Goal: Task Accomplishment & Management: Manage account settings

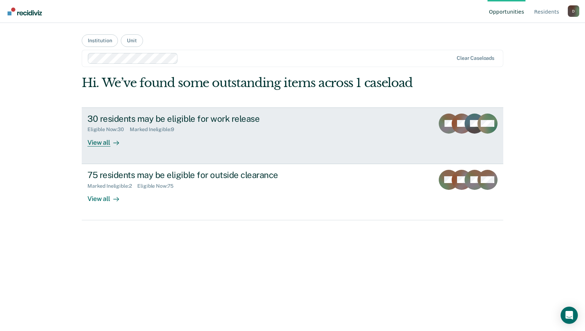
click at [103, 128] on div "Eligible Now : 30" at bounding box center [108, 130] width 42 height 6
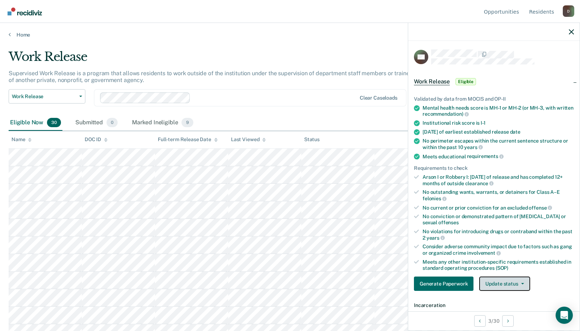
click at [505, 282] on button "Update status" at bounding box center [504, 284] width 51 height 14
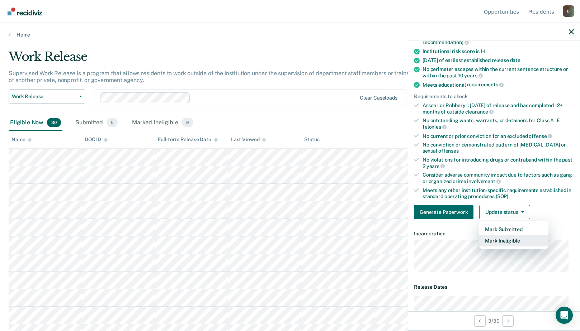
click at [493, 244] on button "Mark Ineligible" at bounding box center [513, 240] width 69 height 11
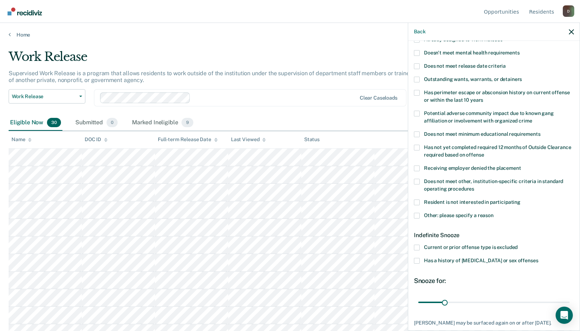
click at [416, 216] on span at bounding box center [417, 216] width 6 height 6
click at [493, 213] on input "Other: please specify a reason" at bounding box center [493, 213] width 0 height 0
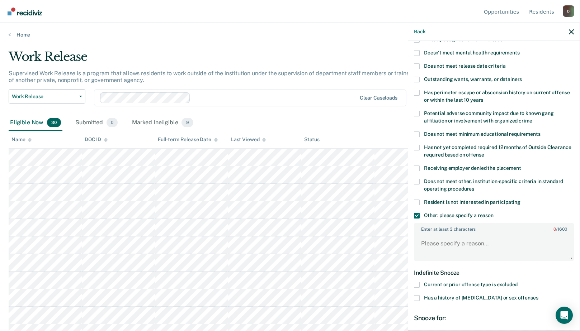
scroll to position [157, 0]
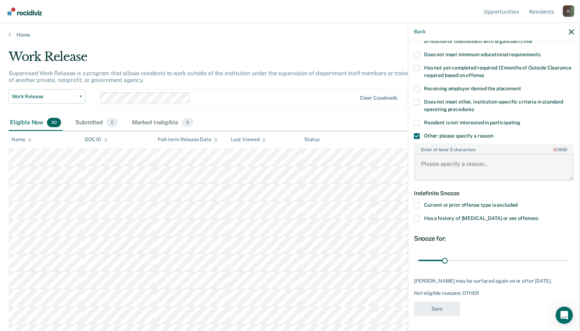
click at [424, 154] on textarea "Enter at least 3 characters 0 / 1600" at bounding box center [494, 167] width 158 height 27
click at [468, 162] on textarea "5 #11's in [DATE]" at bounding box center [494, 167] width 158 height 27
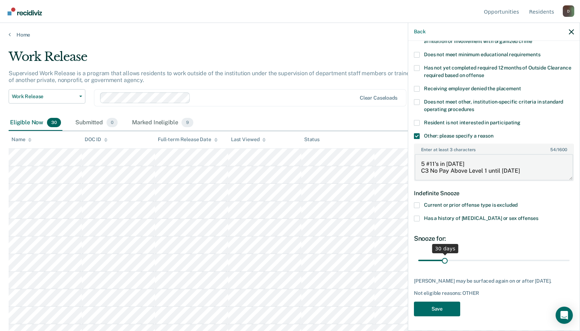
type textarea "5 #11's in [DATE] C3 No Pay Above Level 1 until [DATE]"
type input "180"
click at [561, 256] on input "range" at bounding box center [493, 261] width 151 height 13
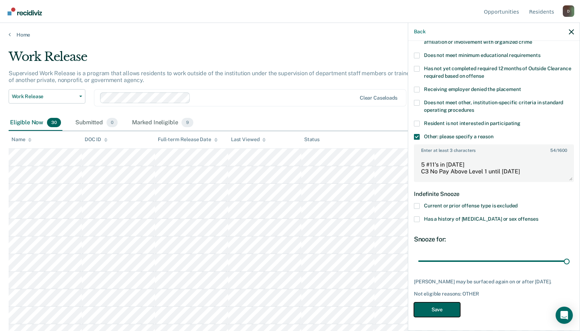
click at [448, 305] on button "Save" at bounding box center [437, 310] width 46 height 15
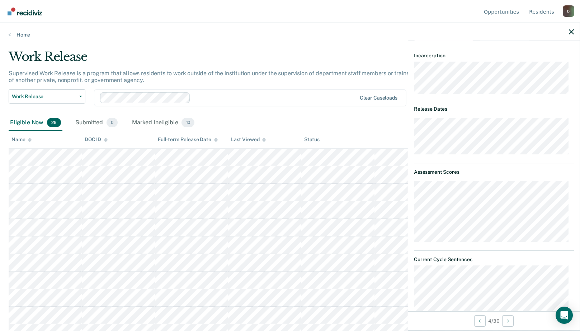
scroll to position [142, 0]
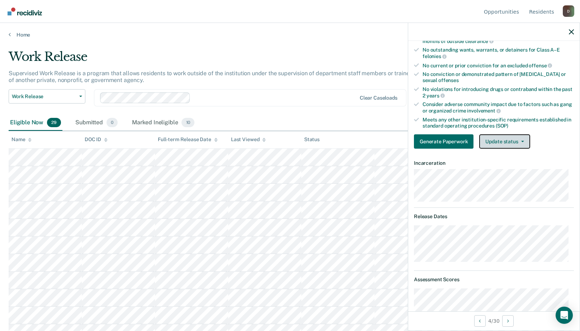
click at [519, 141] on span "button" at bounding box center [521, 141] width 6 height 1
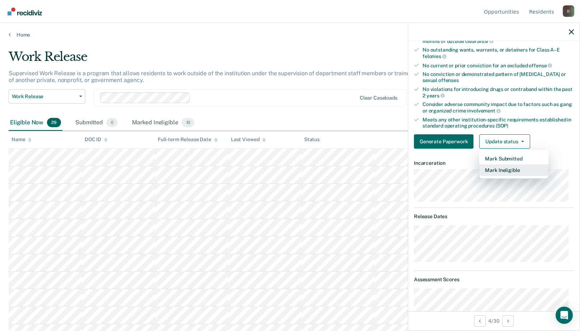
click at [508, 169] on button "Mark Ineligible" at bounding box center [513, 170] width 69 height 11
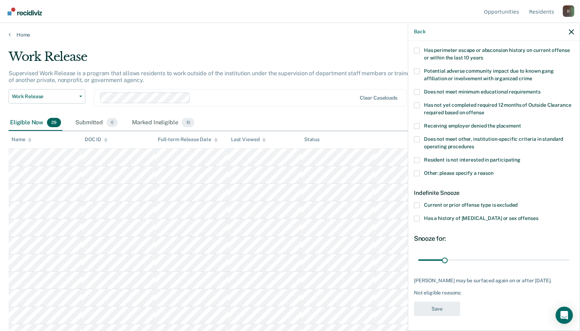
click at [418, 171] on label "Other: please specify a reason" at bounding box center [494, 175] width 160 height 8
click at [493, 171] on input "Other: please specify a reason" at bounding box center [493, 171] width 0 height 0
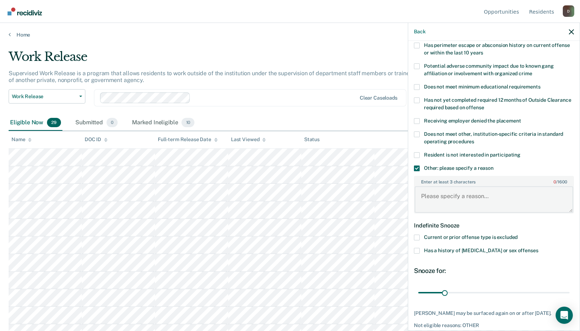
click at [426, 192] on textarea "Enter at least 3 characters 0 / 1600" at bounding box center [494, 199] width 158 height 27
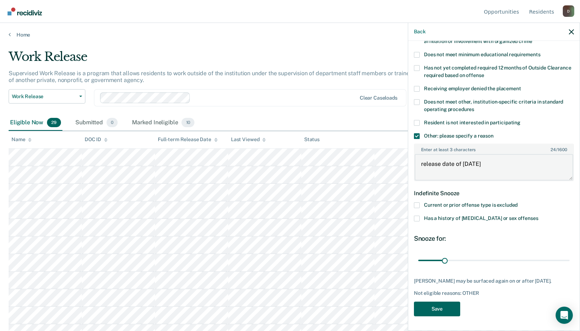
type textarea "release date of [DATE]"
click at [439, 303] on button "Save" at bounding box center [437, 309] width 46 height 15
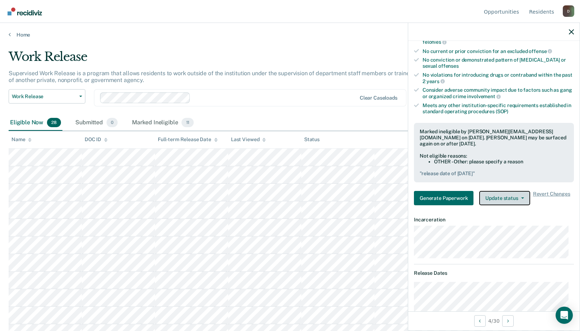
click at [505, 194] on button "Update status" at bounding box center [504, 198] width 51 height 14
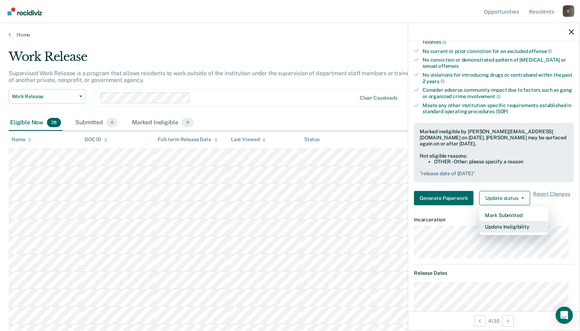
click at [514, 226] on button "Update Ineligibility" at bounding box center [513, 226] width 69 height 11
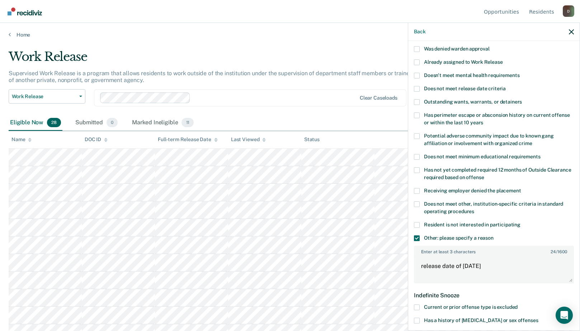
scroll to position [13, 0]
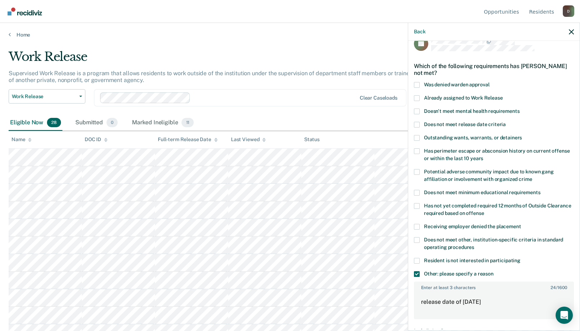
click at [417, 204] on span at bounding box center [417, 206] width 6 height 6
click at [484, 211] on input "Has not yet completed required 12 months of Outside Clearance required based on…" at bounding box center [484, 211] width 0 height 0
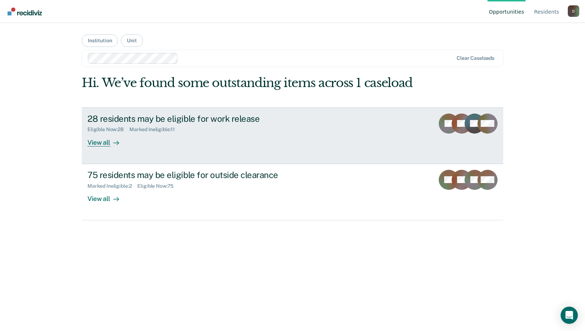
click at [97, 141] on div "View all" at bounding box center [107, 140] width 40 height 14
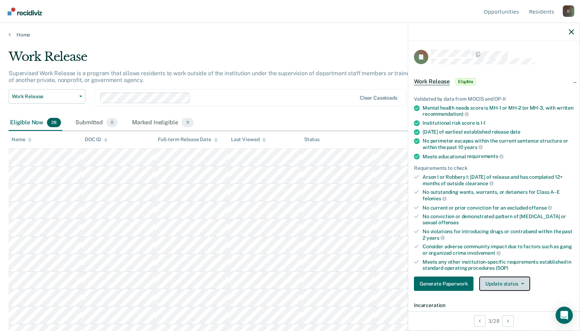
click at [511, 278] on button "Update status" at bounding box center [504, 284] width 51 height 14
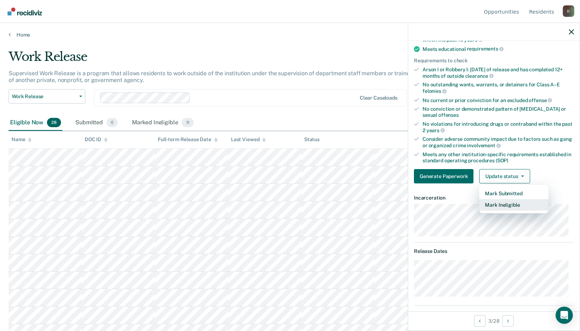
click at [500, 202] on button "Mark Ineligible" at bounding box center [513, 204] width 69 height 11
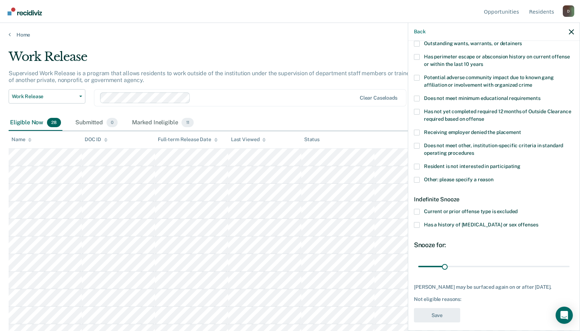
click at [417, 112] on span at bounding box center [417, 112] width 6 height 6
click at [484, 117] on input "Has not yet completed required 12 months of Outside Clearance required based on…" at bounding box center [484, 117] width 0 height 0
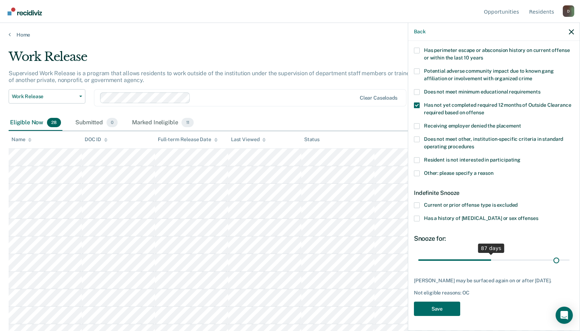
scroll to position [113, 0]
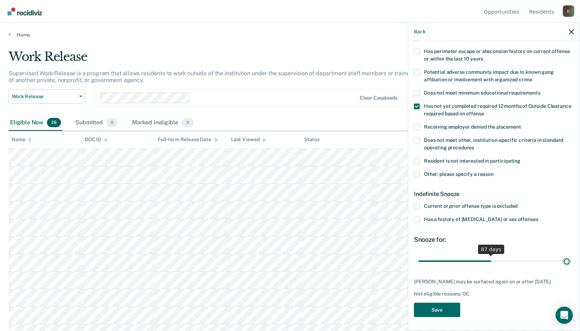
drag, startPoint x: 445, startPoint y: 255, endPoint x: 601, endPoint y: 254, distance: 155.3
type input "180"
click at [569, 255] on input "range" at bounding box center [493, 261] width 151 height 13
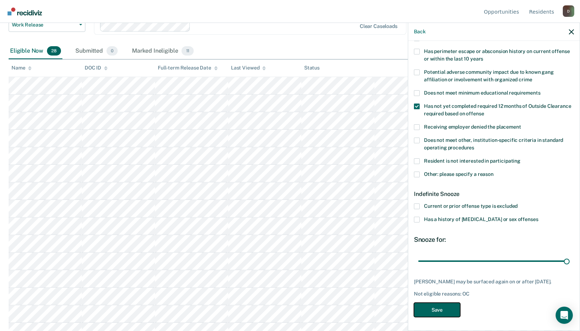
click at [435, 309] on button "Save" at bounding box center [437, 310] width 46 height 15
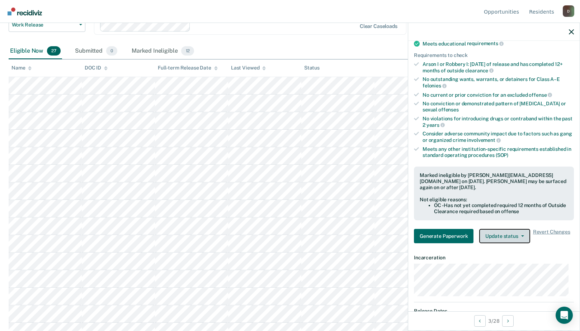
click at [520, 238] on button "Update status" at bounding box center [504, 236] width 51 height 14
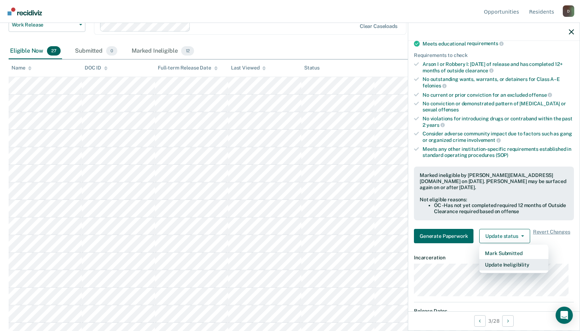
click at [500, 266] on button "Update Ineligibility" at bounding box center [513, 264] width 69 height 11
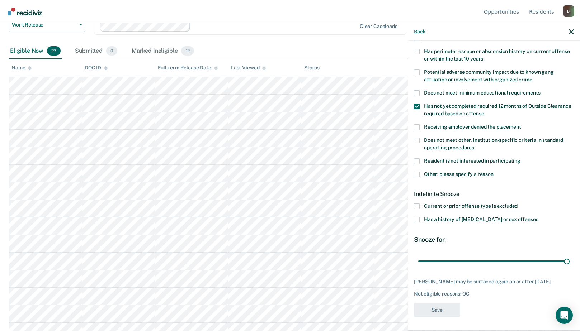
click at [419, 173] on span at bounding box center [417, 175] width 6 height 6
click at [493, 172] on input "Other: please specify a reason" at bounding box center [493, 172] width 0 height 0
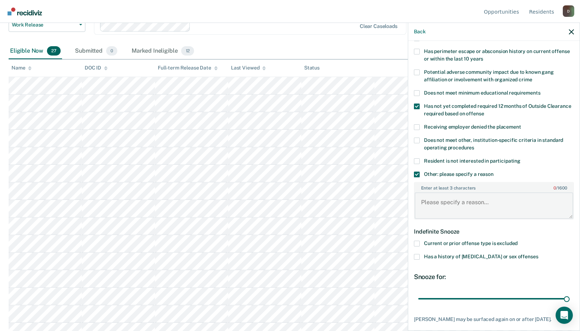
click at [429, 197] on textarea "Enter at least 3 characters 0 / 1600" at bounding box center [494, 206] width 158 height 27
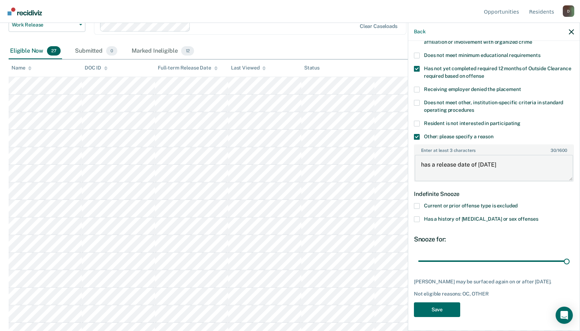
scroll to position [108, 0]
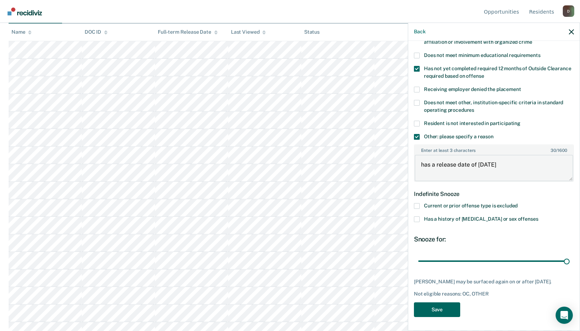
type textarea "has a release date of [DATE]"
click at [442, 310] on button "Save" at bounding box center [437, 310] width 46 height 15
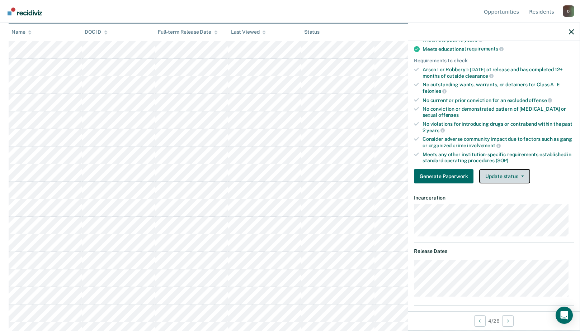
click at [511, 174] on button "Update status" at bounding box center [504, 176] width 51 height 14
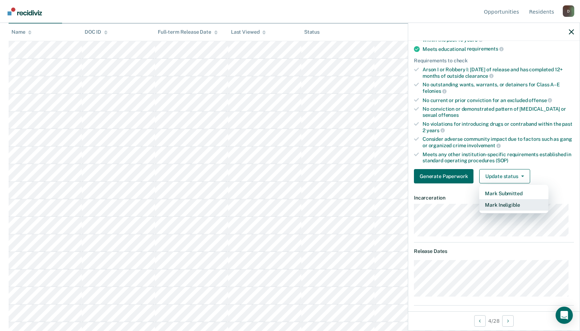
click at [508, 204] on button "Mark Ineligible" at bounding box center [513, 204] width 69 height 11
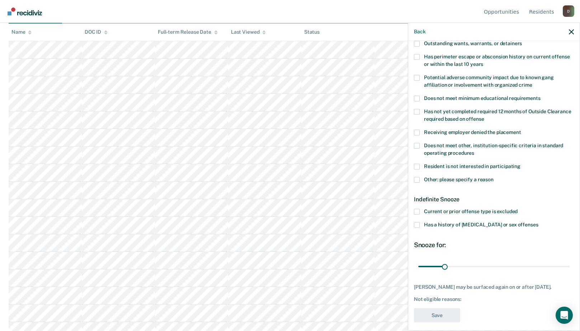
click at [416, 178] on span at bounding box center [417, 180] width 6 height 6
click at [493, 177] on input "Other: please specify a reason" at bounding box center [493, 177] width 0 height 0
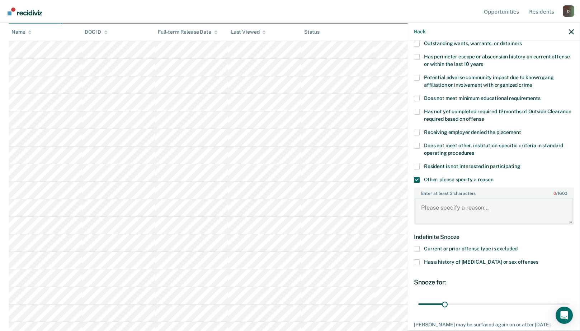
click at [430, 207] on textarea "Enter at least 3 characters 0 / 1600" at bounding box center [494, 211] width 158 height 27
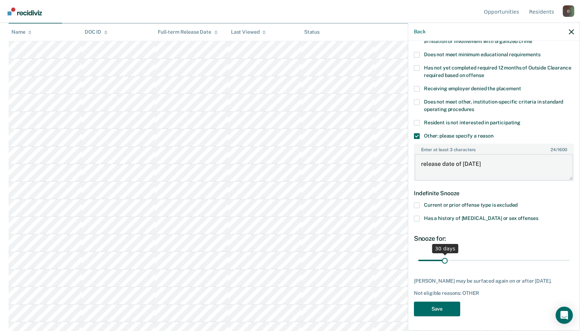
type textarea "release date of [DATE]"
drag, startPoint x: 445, startPoint y: 255, endPoint x: 568, endPoint y: 259, distance: 123.1
type input "180"
click at [561, 257] on input "range" at bounding box center [493, 261] width 151 height 13
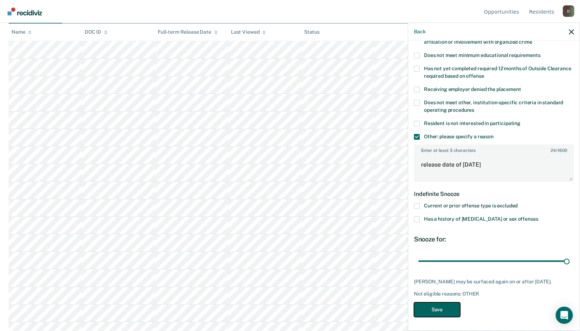
click at [451, 309] on button "Save" at bounding box center [437, 310] width 46 height 15
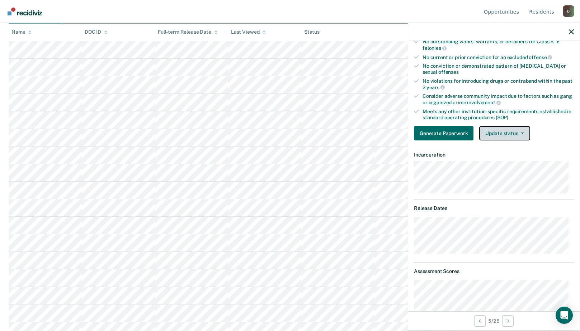
click at [512, 134] on button "Update status" at bounding box center [504, 133] width 51 height 14
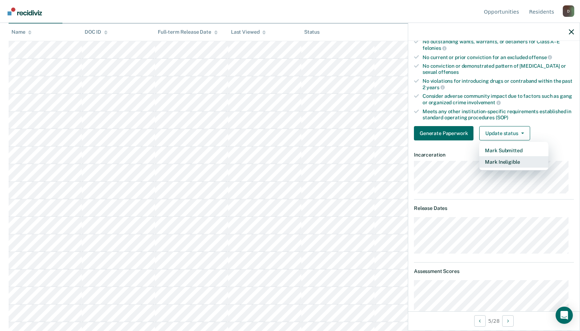
click at [504, 161] on button "Mark Ineligible" at bounding box center [513, 161] width 69 height 11
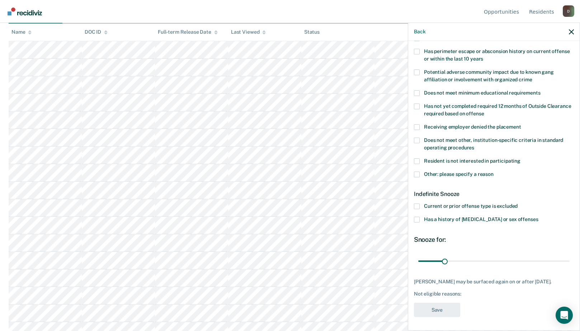
click at [418, 174] on span at bounding box center [417, 175] width 6 height 6
click at [493, 172] on input "Other: please specify a reason" at bounding box center [493, 172] width 0 height 0
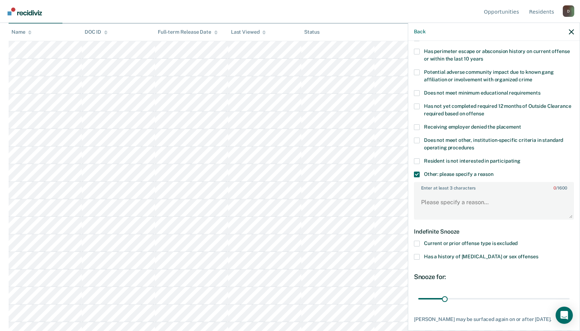
scroll to position [151, 0]
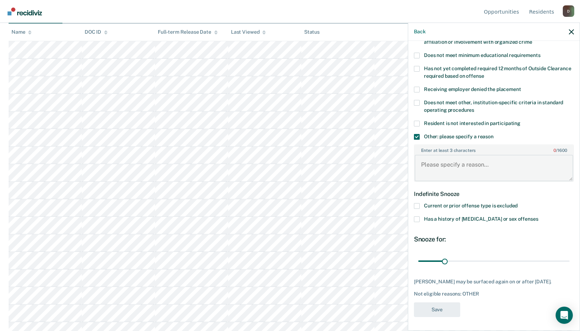
click at [428, 166] on textarea "Enter at least 3 characters 0 / 1600" at bounding box center [494, 168] width 158 height 27
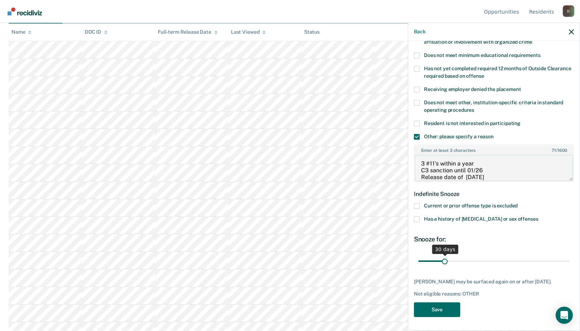
type textarea "3 #11's within a year C3 sanction until 01/26 Release date of [DATE]"
type input "180"
click at [562, 260] on input "range" at bounding box center [493, 261] width 151 height 13
click at [434, 309] on button "Save" at bounding box center [437, 310] width 46 height 15
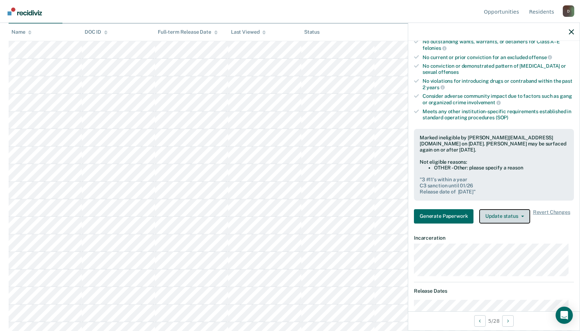
click at [516, 216] on button "Update status" at bounding box center [504, 216] width 51 height 14
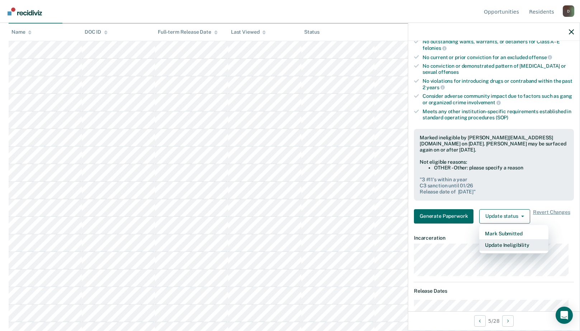
click at [515, 244] on button "Update Ineligibility" at bounding box center [513, 245] width 69 height 11
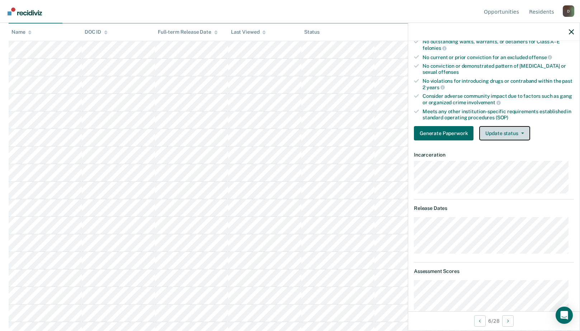
click at [511, 135] on button "Update status" at bounding box center [504, 133] width 51 height 14
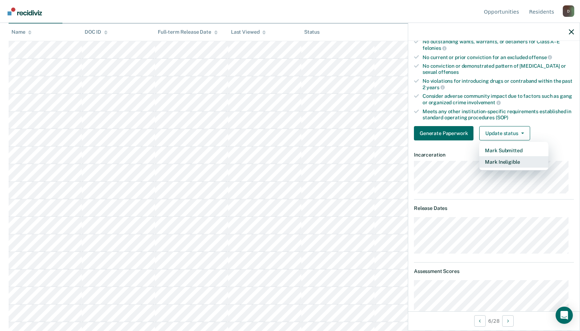
click at [505, 161] on button "Mark Ineligible" at bounding box center [513, 161] width 69 height 11
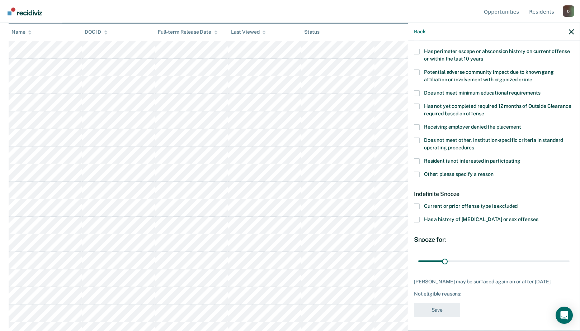
click at [418, 176] on span at bounding box center [417, 175] width 6 height 6
click at [493, 172] on input "Other: please specify a reason" at bounding box center [493, 172] width 0 height 0
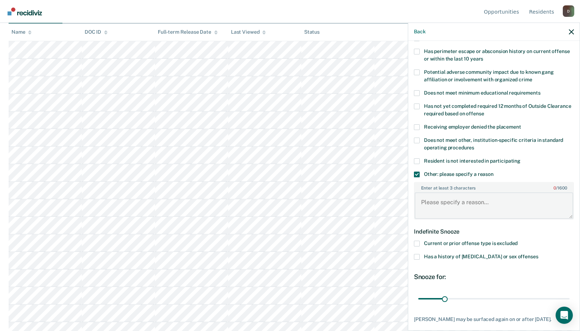
click at [430, 196] on textarea "Enter at least 3 characters 0 / 1600" at bounding box center [494, 206] width 158 height 27
click at [488, 200] on textarea "has a release date of 01/" at bounding box center [494, 206] width 158 height 27
type textarea "has a release date of [DATE]"
drag, startPoint x: 443, startPoint y: 299, endPoint x: 515, endPoint y: 302, distance: 72.5
type input "180"
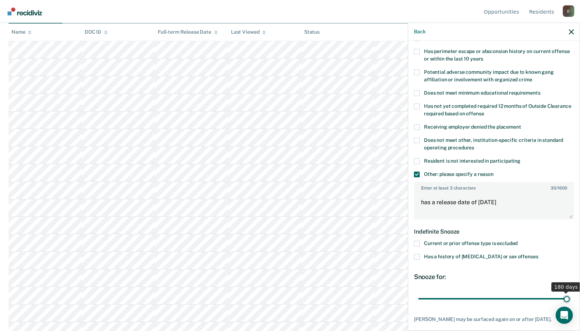
click at [569, 303] on input "range" at bounding box center [493, 299] width 151 height 13
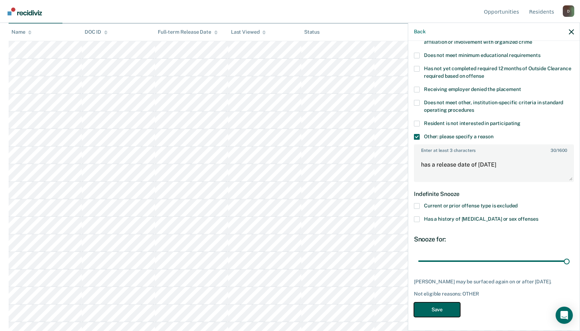
click at [444, 314] on button "Save" at bounding box center [437, 310] width 46 height 15
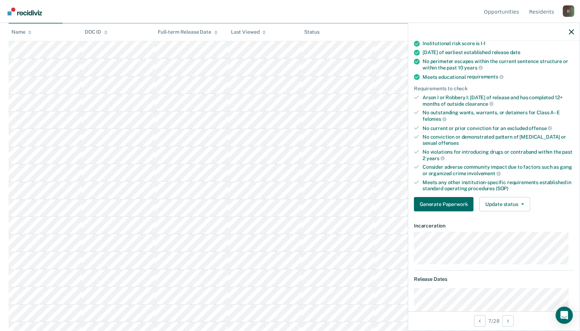
scroll to position [44, 0]
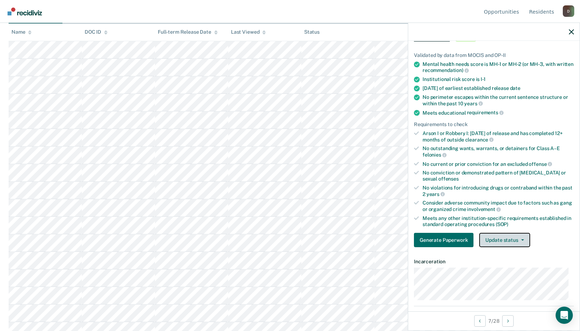
click at [510, 240] on button "Update status" at bounding box center [504, 240] width 51 height 14
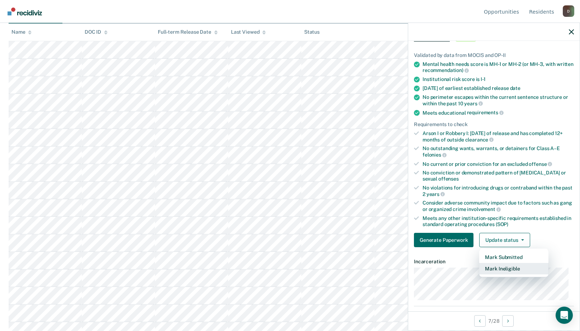
click at [501, 267] on button "Mark Ineligible" at bounding box center [513, 268] width 69 height 11
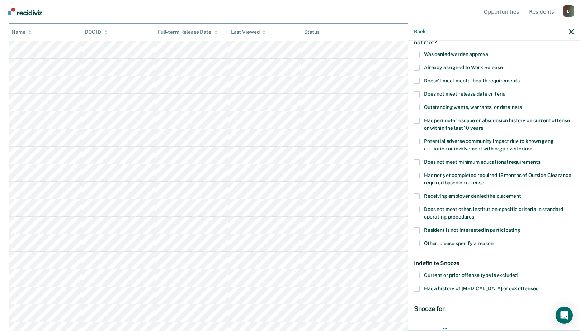
click at [418, 243] on span at bounding box center [417, 244] width 6 height 6
click at [493, 241] on input "Other: please specify a reason" at bounding box center [493, 241] width 0 height 0
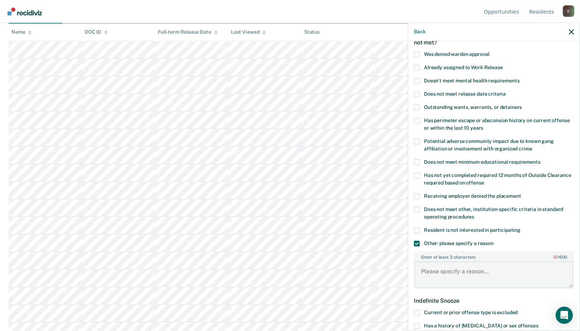
click at [421, 265] on textarea "Enter at least 3 characters 0 / 1600" at bounding box center [494, 275] width 158 height 27
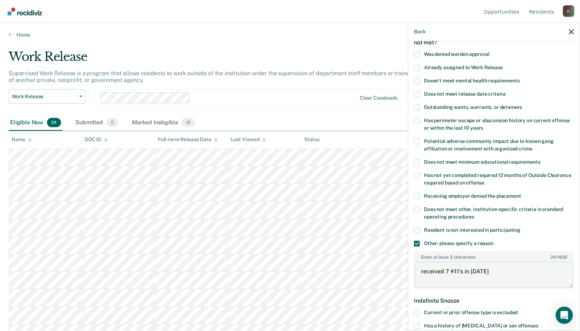
click at [494, 274] on textarea "received 7 #11's in [DATE]" at bounding box center [494, 275] width 158 height 27
click at [434, 278] on textarea "received 7 #11's in [DATE] C3" at bounding box center [494, 275] width 158 height 27
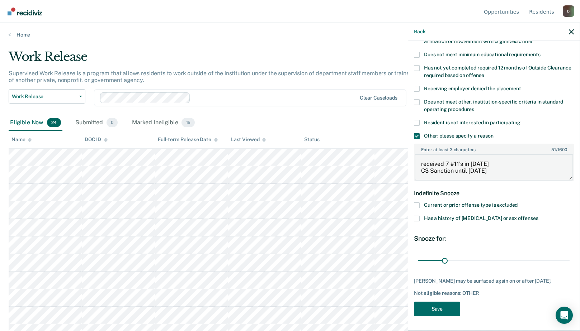
scroll to position [157, 0]
type textarea "received 7 #11's in [DATE] C3 Sanction until [DATE]"
drag, startPoint x: 445, startPoint y: 254, endPoint x: 588, endPoint y: 252, distance: 142.7
type input "180"
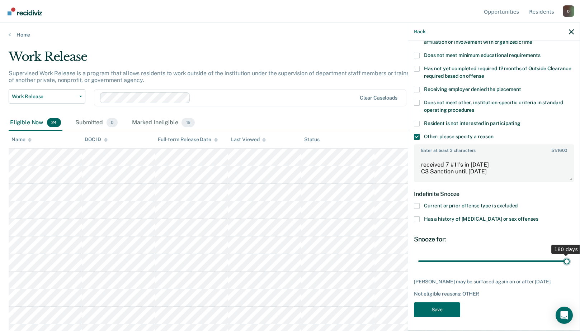
click at [569, 255] on input "range" at bounding box center [493, 261] width 151 height 13
click at [447, 307] on button "Save" at bounding box center [437, 310] width 46 height 15
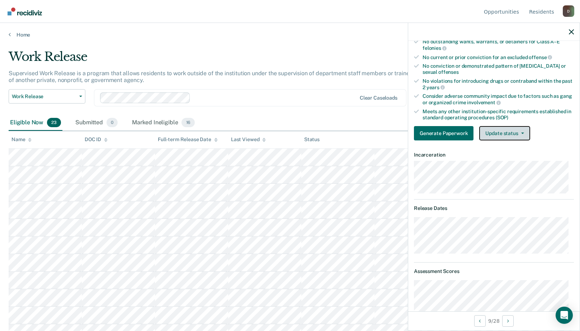
click at [513, 131] on button "Update status" at bounding box center [504, 133] width 51 height 14
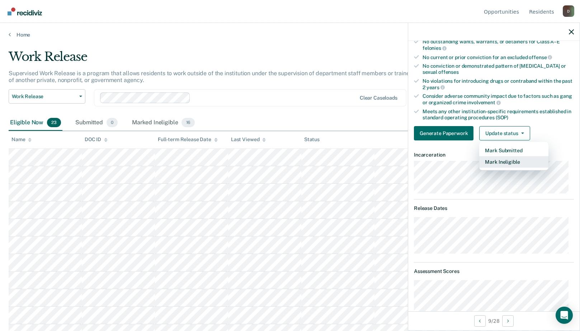
click at [513, 162] on button "Mark Ineligible" at bounding box center [513, 161] width 69 height 11
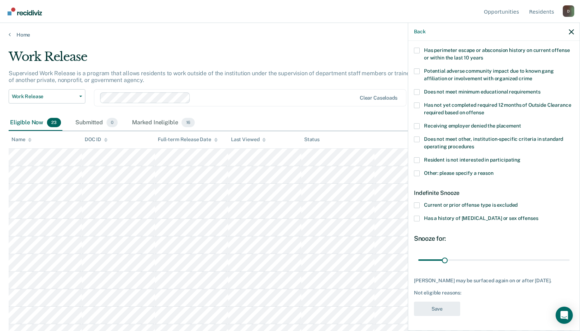
click at [416, 171] on span at bounding box center [417, 174] width 6 height 6
click at [493, 171] on input "Other: please specify a reason" at bounding box center [493, 171] width 0 height 0
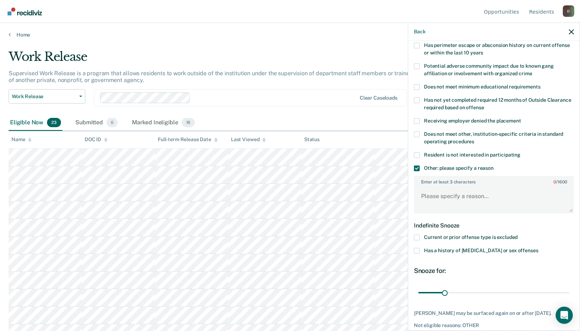
scroll to position [157, 0]
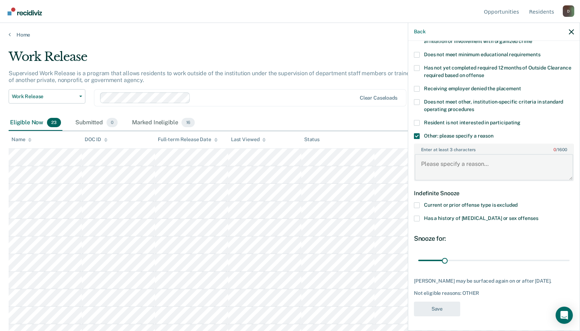
click at [427, 157] on textarea "Enter at least 3 characters 0 / 1600" at bounding box center [494, 167] width 158 height 27
click at [510, 161] on textarea "received #11 in [DATE] and a #10" at bounding box center [494, 167] width 158 height 27
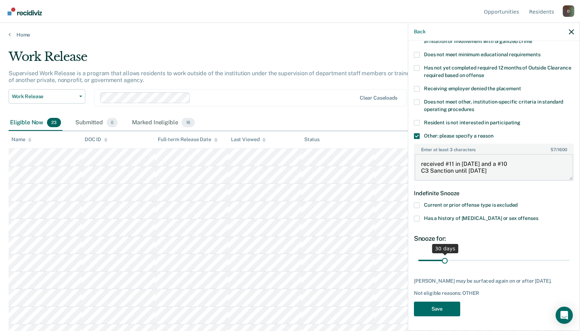
type textarea "received #11 in [DATE] and a #10 C3 Sanction until [DATE]"
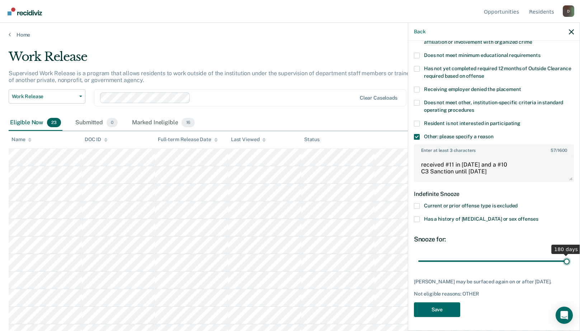
drag, startPoint x: 445, startPoint y: 252, endPoint x: 601, endPoint y: 243, distance: 155.5
type input "180"
click at [569, 255] on input "range" at bounding box center [493, 261] width 151 height 13
click at [438, 303] on button "Save" at bounding box center [437, 310] width 46 height 15
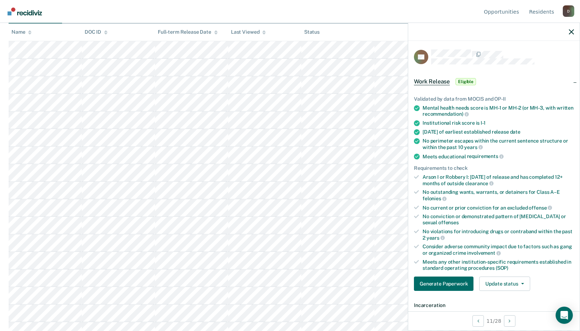
scroll to position [108, 0]
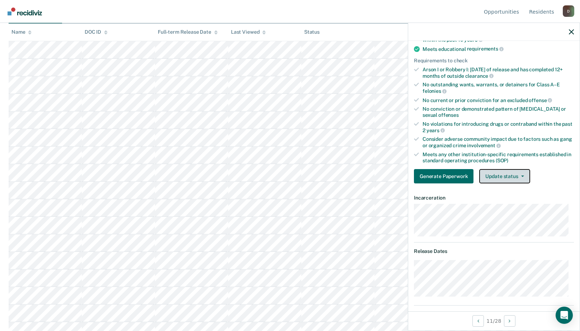
click at [519, 171] on button "Update status" at bounding box center [504, 176] width 51 height 14
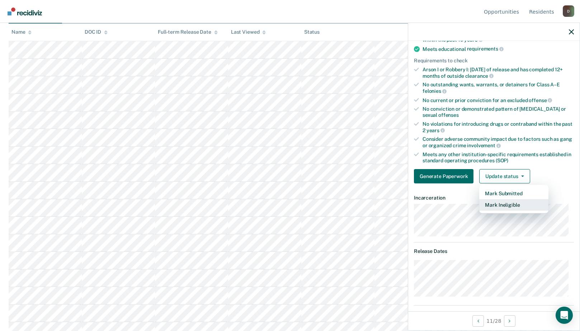
click at [511, 207] on button "Mark Ineligible" at bounding box center [513, 204] width 69 height 11
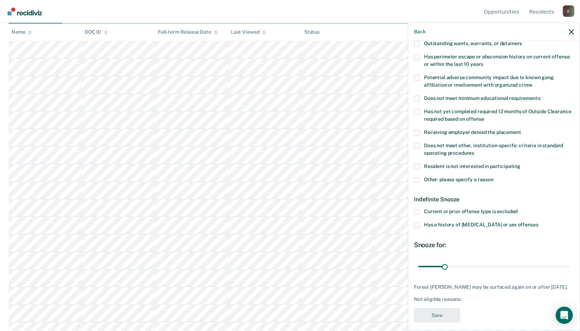
click at [416, 180] on span at bounding box center [417, 180] width 6 height 6
click at [493, 177] on input "Other: please specify a reason" at bounding box center [493, 177] width 0 height 0
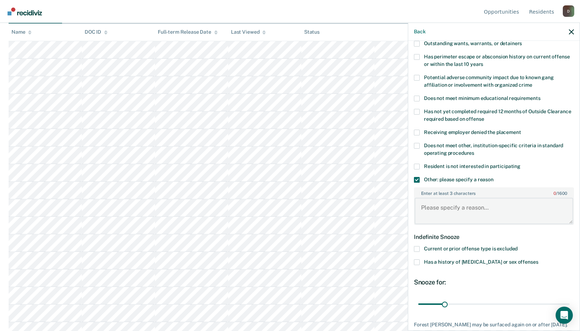
click at [432, 206] on textarea "Enter at least 3 characters 0 / 1600" at bounding box center [494, 211] width 158 height 27
click at [540, 210] on textarea "received 2 #11's in [DATE] as well as a #10" at bounding box center [494, 211] width 158 height 27
type textarea "received 2 #11's in [DATE] as well as a #10 C3 sanction until [DATE]"
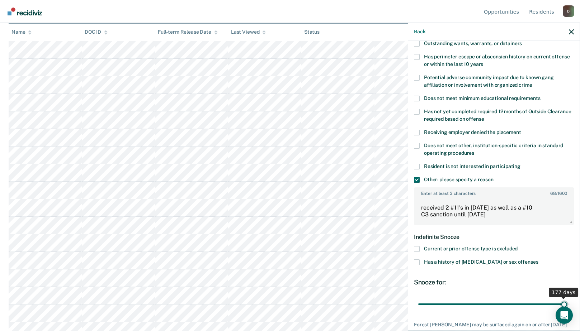
click at [559, 302] on input "range" at bounding box center [493, 304] width 151 height 13
drag, startPoint x: 559, startPoint y: 302, endPoint x: 575, endPoint y: 302, distance: 16.5
type input "180"
click at [569, 302] on input "range" at bounding box center [493, 304] width 151 height 13
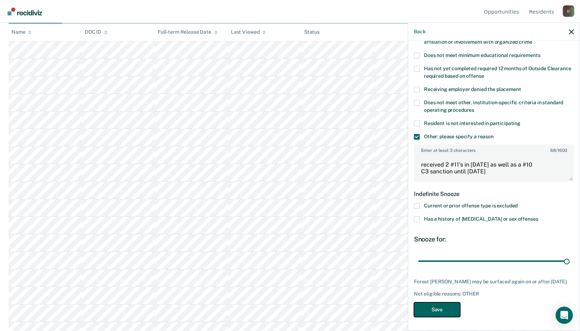
click at [445, 312] on button "Save" at bounding box center [437, 310] width 46 height 15
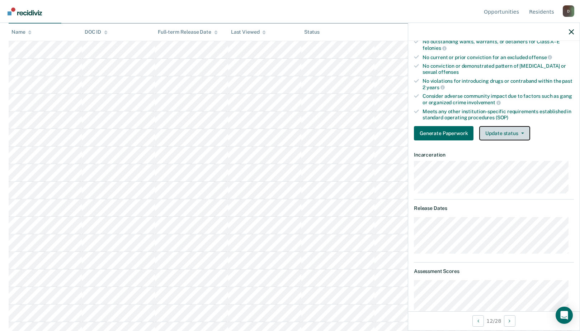
click at [519, 129] on button "Update status" at bounding box center [504, 133] width 51 height 14
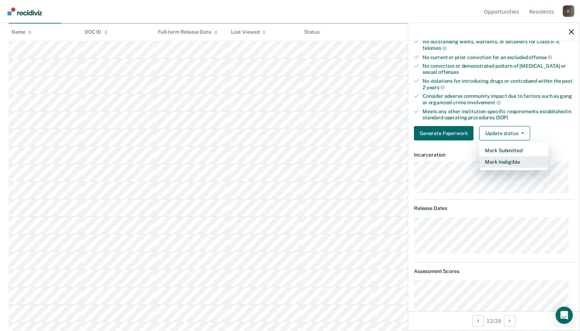
click at [510, 161] on button "Mark Ineligible" at bounding box center [513, 161] width 69 height 11
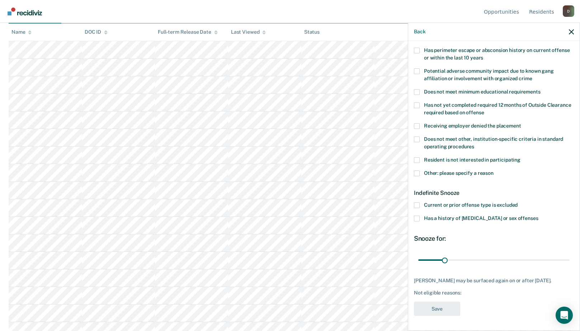
scroll to position [119, 0]
click at [417, 171] on span at bounding box center [417, 174] width 6 height 6
click at [493, 171] on input "Other: please specify a reason" at bounding box center [493, 171] width 0 height 0
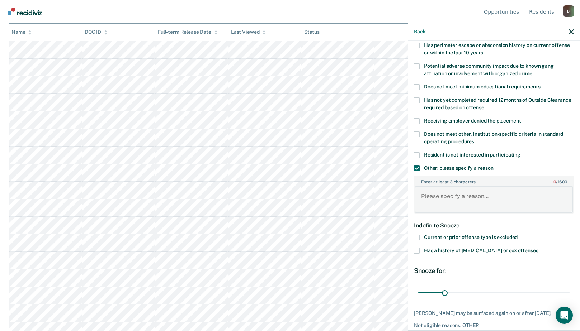
click at [431, 196] on textarea "Enter at least 3 characters 0 / 1600" at bounding box center [494, 199] width 158 height 27
type textarea "release date of [DATE]"
type input "180"
click at [562, 292] on input "range" at bounding box center [493, 293] width 151 height 13
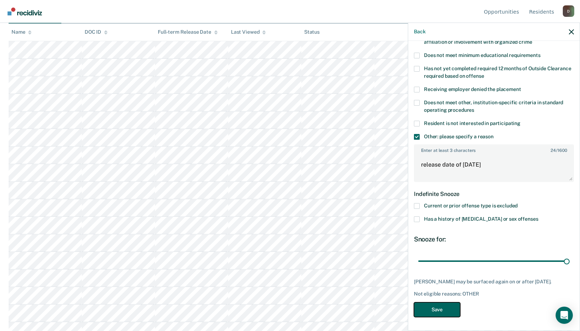
click at [423, 310] on button "Save" at bounding box center [437, 310] width 46 height 15
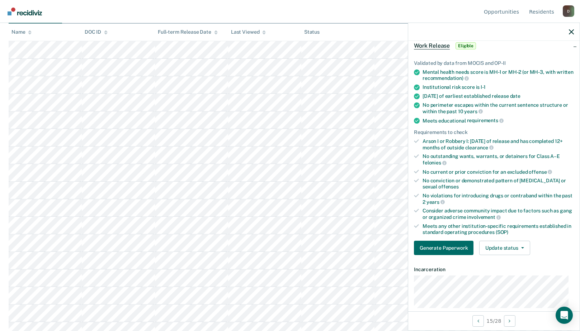
scroll to position [0, 0]
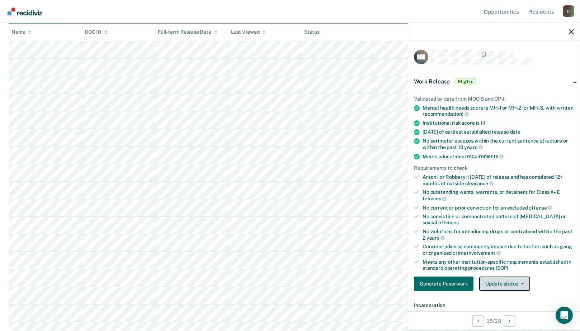
click at [506, 283] on button "Update status" at bounding box center [504, 284] width 51 height 14
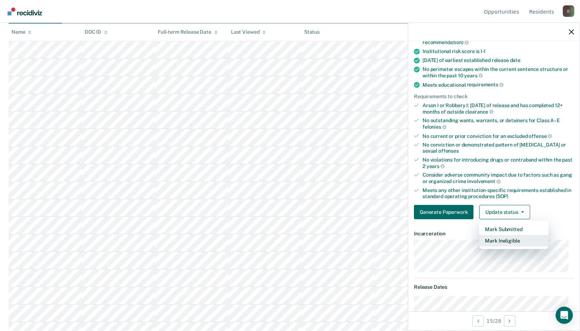
click at [499, 243] on button "Mark Ineligible" at bounding box center [513, 240] width 69 height 11
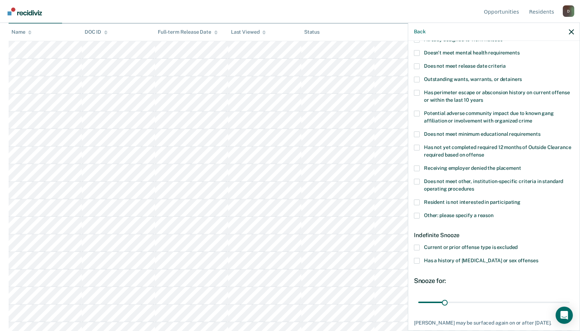
click at [417, 214] on span at bounding box center [417, 216] width 6 height 6
click at [493, 213] on input "Other: please specify a reason" at bounding box center [493, 213] width 0 height 0
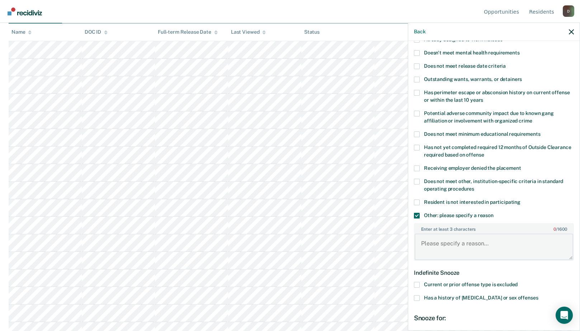
click at [435, 245] on textarea "Enter at least 3 characters 0 / 1600" at bounding box center [494, 247] width 158 height 27
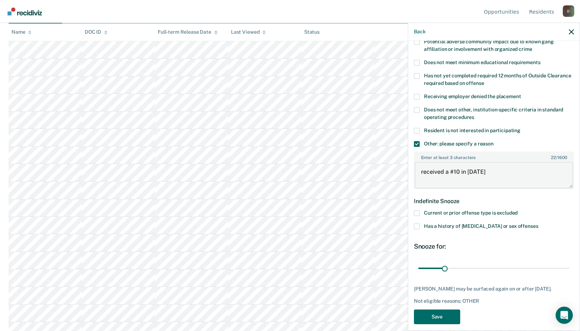
scroll to position [157, 0]
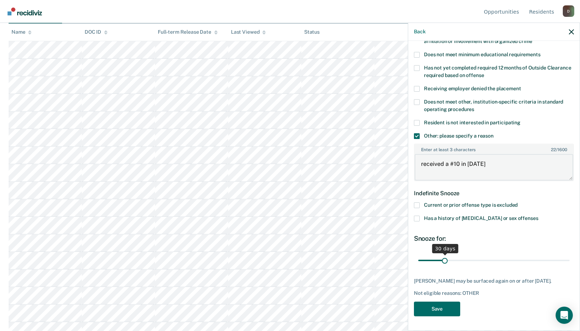
type textarea "received a #10 in [DATE]"
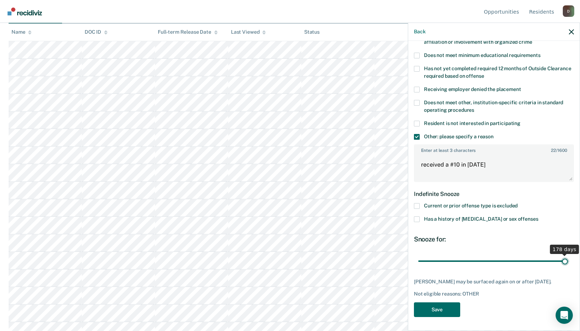
drag, startPoint x: 446, startPoint y: 256, endPoint x: 559, endPoint y: 258, distance: 113.3
click at [559, 258] on input "range" at bounding box center [493, 261] width 151 height 13
drag, startPoint x: 560, startPoint y: 260, endPoint x: 564, endPoint y: 260, distance: 3.9
type input "180"
click at [564, 260] on input "range" at bounding box center [493, 261] width 151 height 13
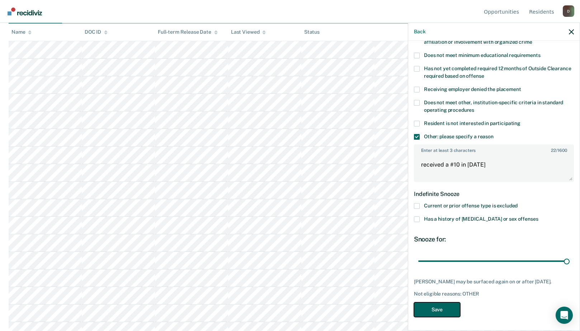
click at [426, 310] on button "Save" at bounding box center [437, 310] width 46 height 15
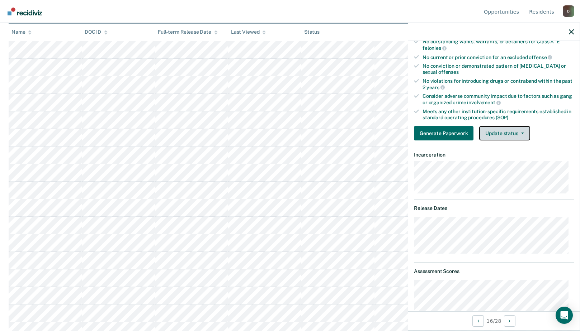
click at [488, 131] on button "Update status" at bounding box center [504, 133] width 51 height 14
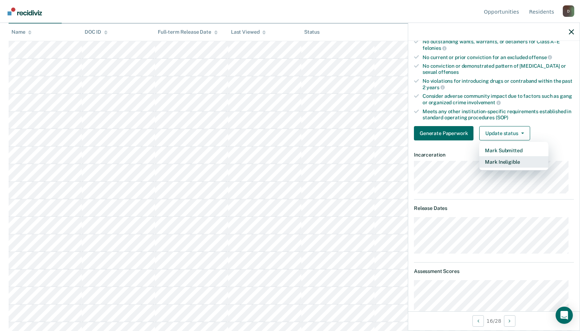
click at [485, 162] on button "Mark Ineligible" at bounding box center [513, 161] width 69 height 11
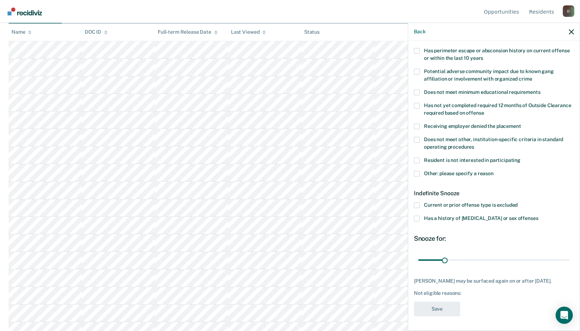
scroll to position [119, 0]
click at [417, 171] on span at bounding box center [417, 174] width 6 height 6
click at [493, 171] on input "Other: please specify a reason" at bounding box center [493, 171] width 0 height 0
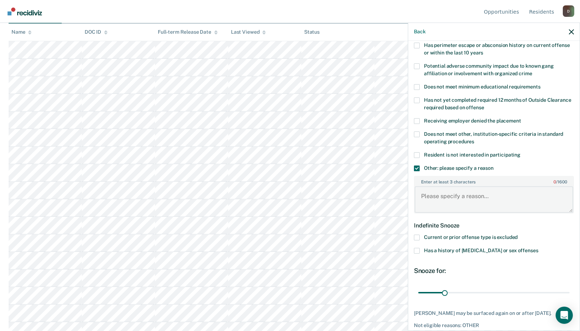
click at [429, 191] on textarea "Enter at least 3 characters 0 / 1600" at bounding box center [494, 199] width 158 height 27
type textarea "release date of [DATE]"
click at [418, 250] on span at bounding box center [417, 251] width 6 height 6
click at [538, 248] on input "Has a history of [MEDICAL_DATA] or sex offenses" at bounding box center [538, 248] width 0 height 0
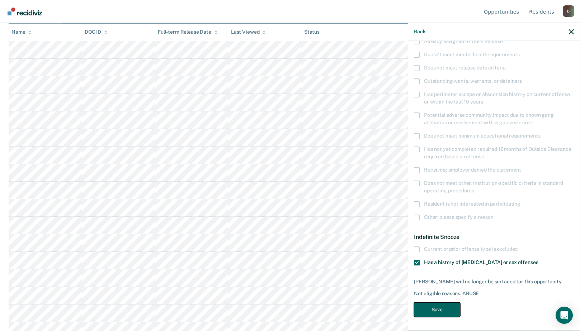
click at [441, 308] on button "Save" at bounding box center [437, 310] width 46 height 15
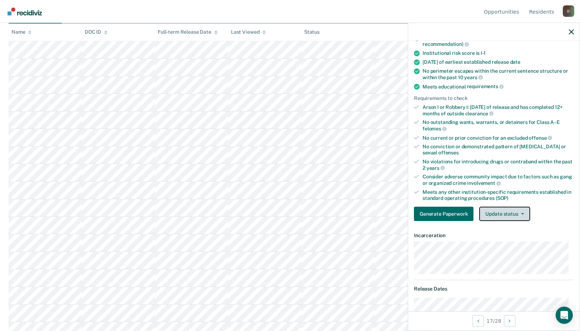
click at [511, 214] on button "Update status" at bounding box center [504, 214] width 51 height 14
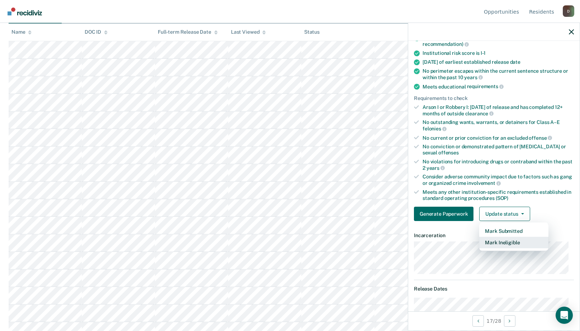
click at [505, 243] on button "Mark Ineligible" at bounding box center [513, 242] width 69 height 11
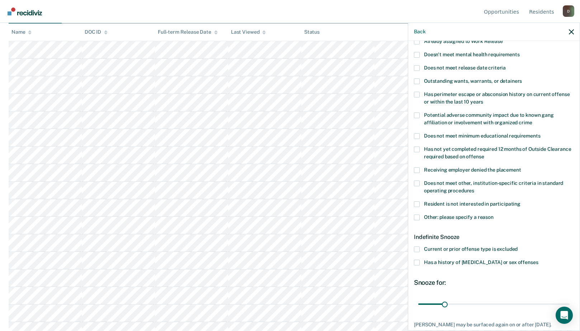
click at [420, 216] on label "Other: please specify a reason" at bounding box center [494, 219] width 160 height 8
click at [493, 215] on input "Other: please specify a reason" at bounding box center [493, 215] width 0 height 0
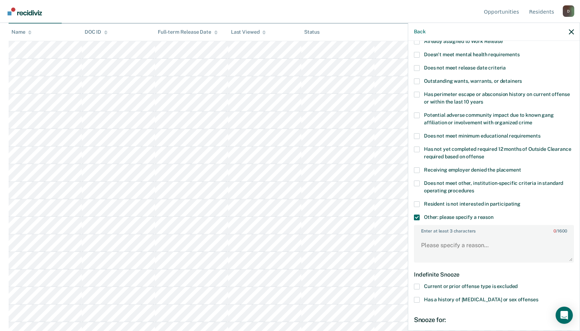
scroll to position [142, 0]
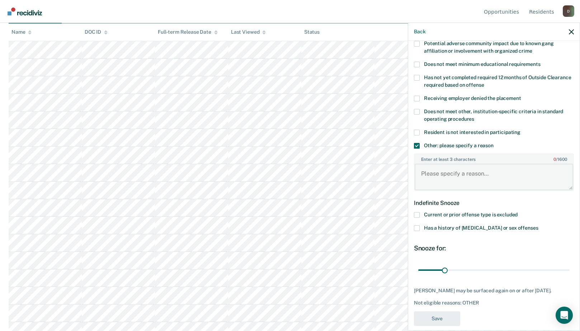
click at [430, 172] on textarea "Enter at least 3 characters 0 / 1600" at bounding box center [494, 177] width 158 height 27
click at [507, 177] on textarea "received 2 #11's within a year" at bounding box center [494, 177] width 158 height 27
type textarea "received 2 #11's within a year release date of [DATE]"
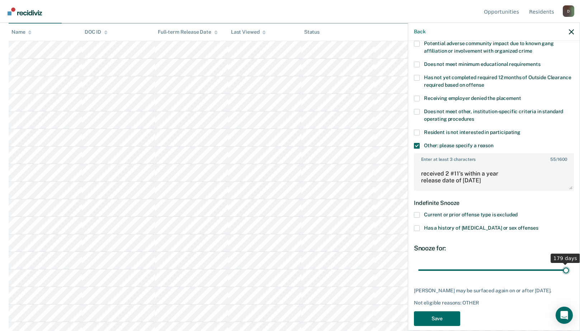
click at [560, 269] on input "range" at bounding box center [493, 270] width 151 height 13
drag, startPoint x: 560, startPoint y: 269, endPoint x: 569, endPoint y: 270, distance: 8.3
type input "180"
click at [569, 270] on input "range" at bounding box center [493, 270] width 151 height 13
click at [441, 313] on button "Save" at bounding box center [437, 319] width 46 height 15
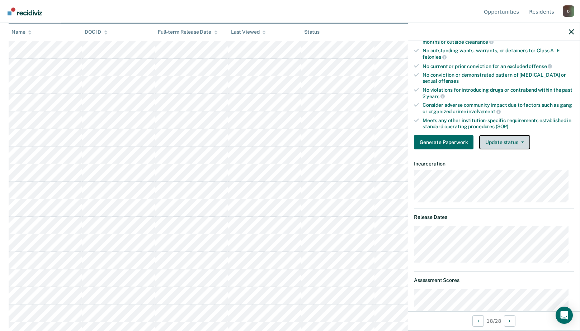
click at [500, 141] on button "Update status" at bounding box center [504, 142] width 51 height 14
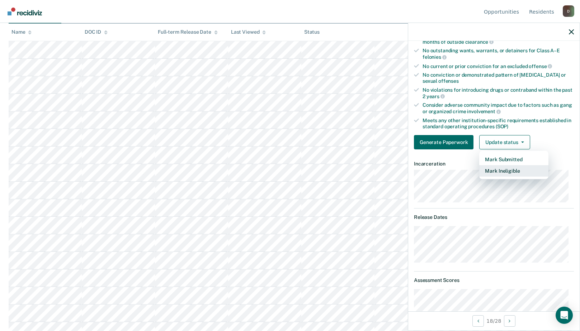
click at [493, 169] on button "Mark Ineligible" at bounding box center [513, 170] width 69 height 11
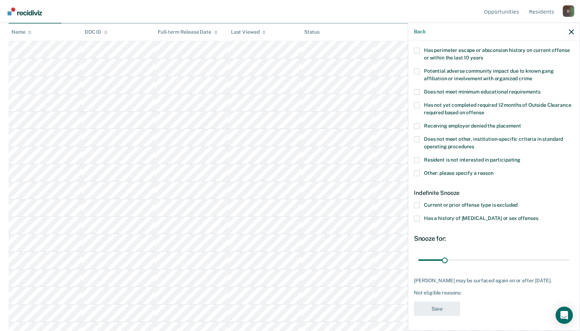
click at [416, 171] on span at bounding box center [417, 174] width 6 height 6
click at [493, 171] on input "Other: please specify a reason" at bounding box center [493, 171] width 0 height 0
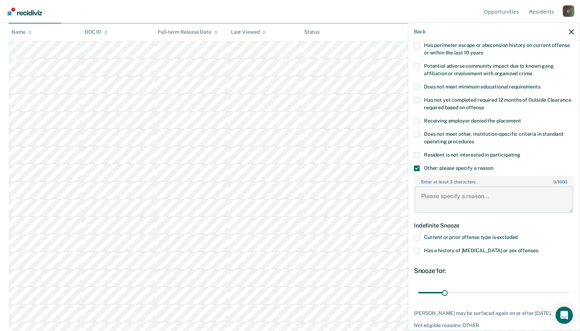
click at [426, 193] on textarea "Enter at least 3 characters 0 / 1600" at bounding box center [494, 199] width 158 height 27
type textarea "release date of [DATE]"
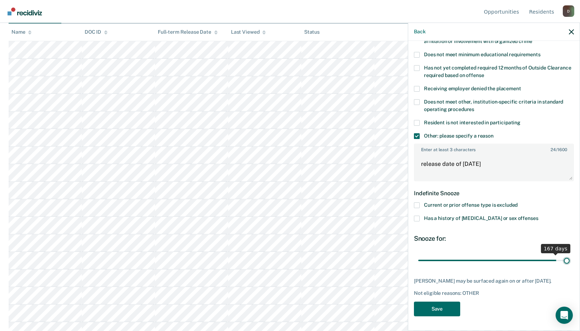
scroll to position [151, 0]
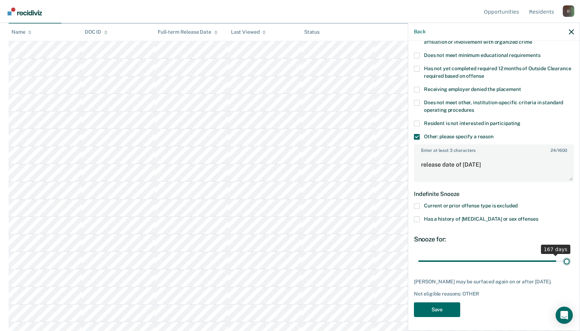
drag, startPoint x: 442, startPoint y: 253, endPoint x: 601, endPoint y: 259, distance: 159.0
type input "180"
click at [569, 259] on input "range" at bounding box center [493, 261] width 151 height 13
click at [441, 308] on button "Save" at bounding box center [437, 310] width 46 height 15
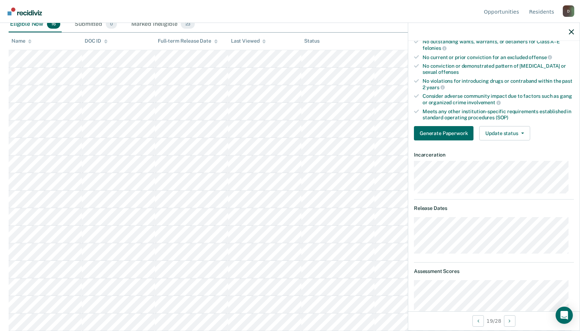
scroll to position [115, 0]
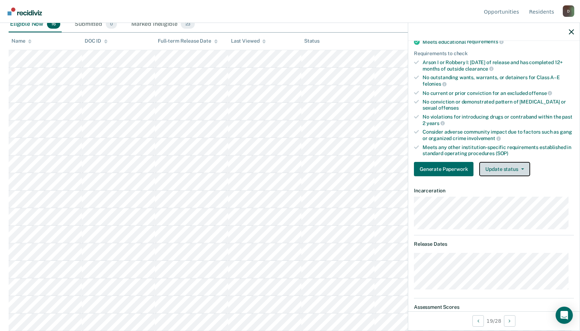
click at [506, 169] on button "Update status" at bounding box center [504, 169] width 51 height 14
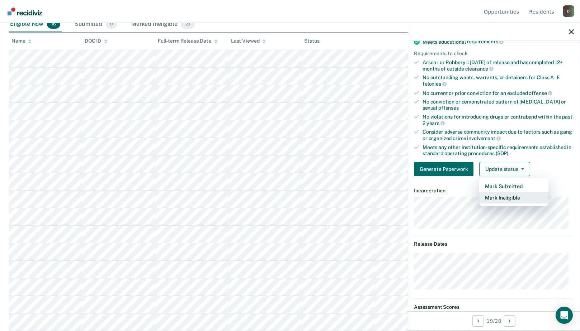
click at [502, 198] on button "Mark Ineligible" at bounding box center [513, 197] width 69 height 11
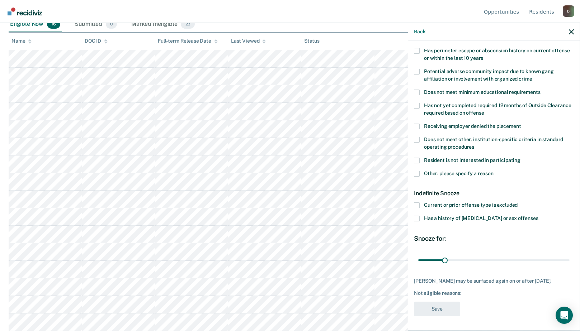
scroll to position [113, 0]
click at [416, 173] on span at bounding box center [417, 175] width 6 height 6
click at [493, 172] on input "Other: please specify a reason" at bounding box center [493, 172] width 0 height 0
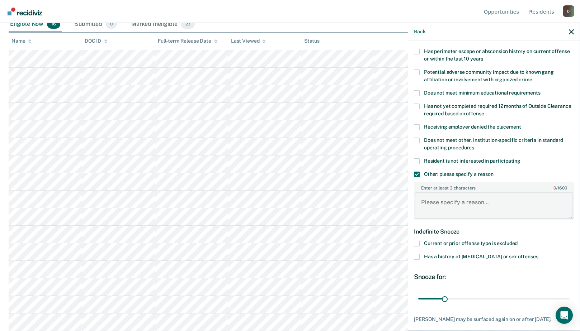
click at [429, 196] on textarea "Enter at least 3 characters 0 / 1600" at bounding box center [494, 206] width 158 height 27
type textarea "release date of [DATE]"
drag, startPoint x: 443, startPoint y: 297, endPoint x: 587, endPoint y: 298, distance: 143.8
type input "180"
click at [569, 298] on input "range" at bounding box center [493, 299] width 151 height 13
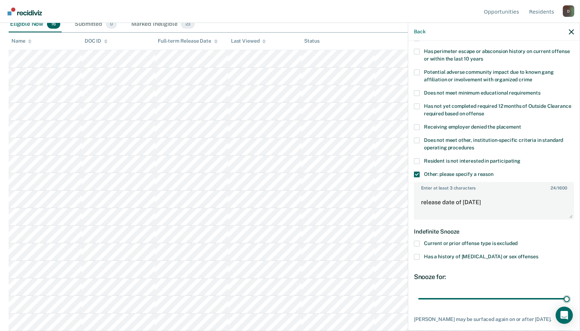
scroll to position [151, 0]
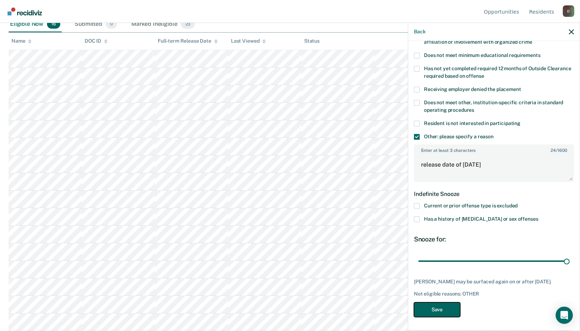
click at [444, 310] on button "Save" at bounding box center [437, 310] width 46 height 15
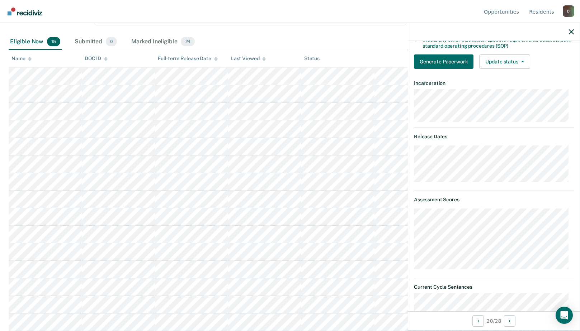
scroll to position [79, 0]
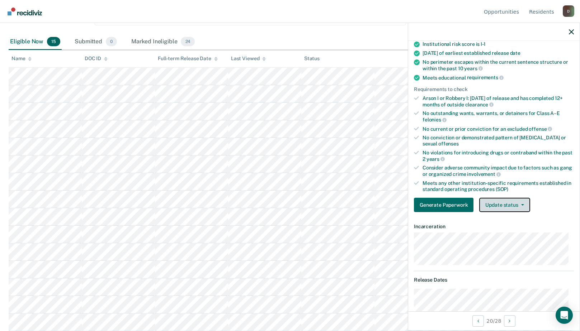
click at [504, 205] on button "Update status" at bounding box center [504, 205] width 51 height 14
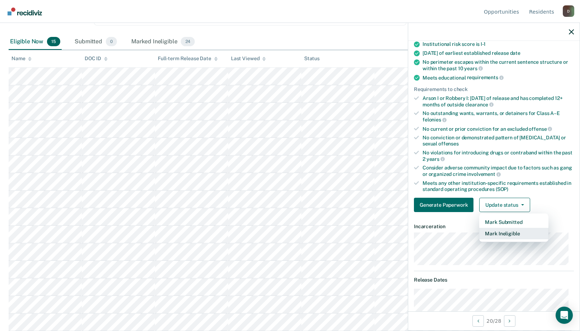
click at [505, 235] on button "Mark Ineligible" at bounding box center [513, 233] width 69 height 11
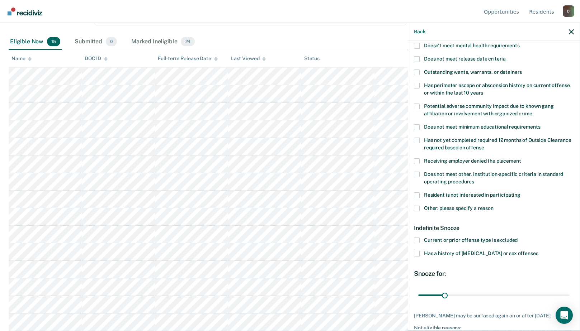
scroll to position [119, 0]
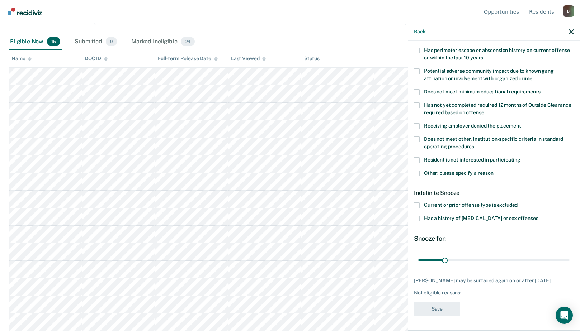
click at [418, 203] on span at bounding box center [417, 206] width 6 height 6
click at [517, 203] on input "Current or prior offense type is excluded" at bounding box center [517, 203] width 0 height 0
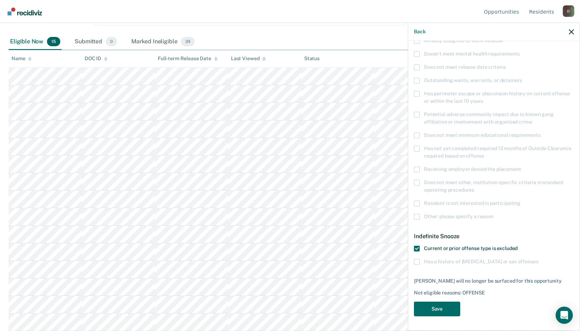
scroll to position [70, 0]
click at [441, 305] on button "Save" at bounding box center [437, 310] width 46 height 15
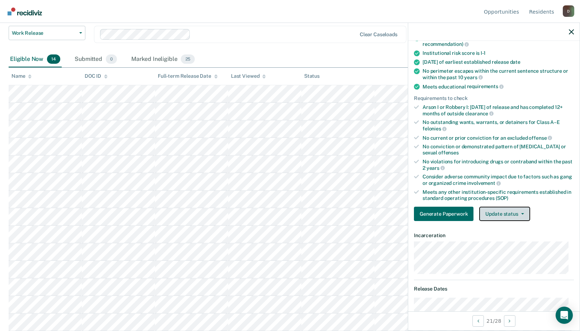
click at [511, 211] on button "Update status" at bounding box center [504, 214] width 51 height 14
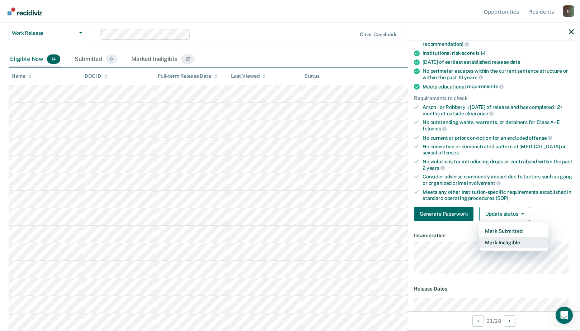
click at [505, 239] on button "Mark Ineligible" at bounding box center [513, 242] width 69 height 11
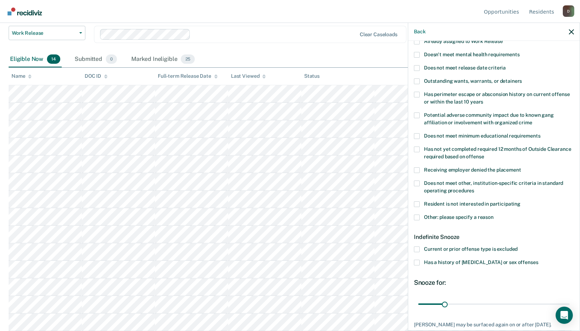
click at [416, 248] on span at bounding box center [417, 250] width 6 height 6
click at [517, 247] on input "Current or prior offense type is excluded" at bounding box center [517, 247] width 0 height 0
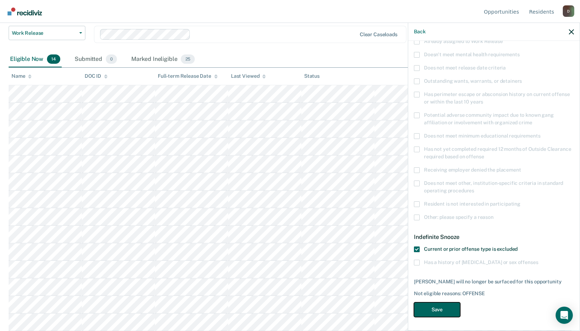
click at [440, 311] on button "Save" at bounding box center [437, 310] width 46 height 15
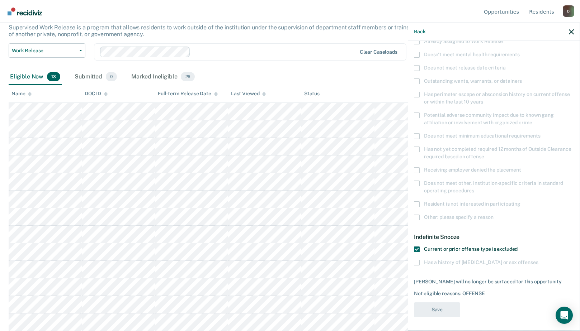
scroll to position [46, 0]
